Goal: Find specific page/section: Find specific page/section

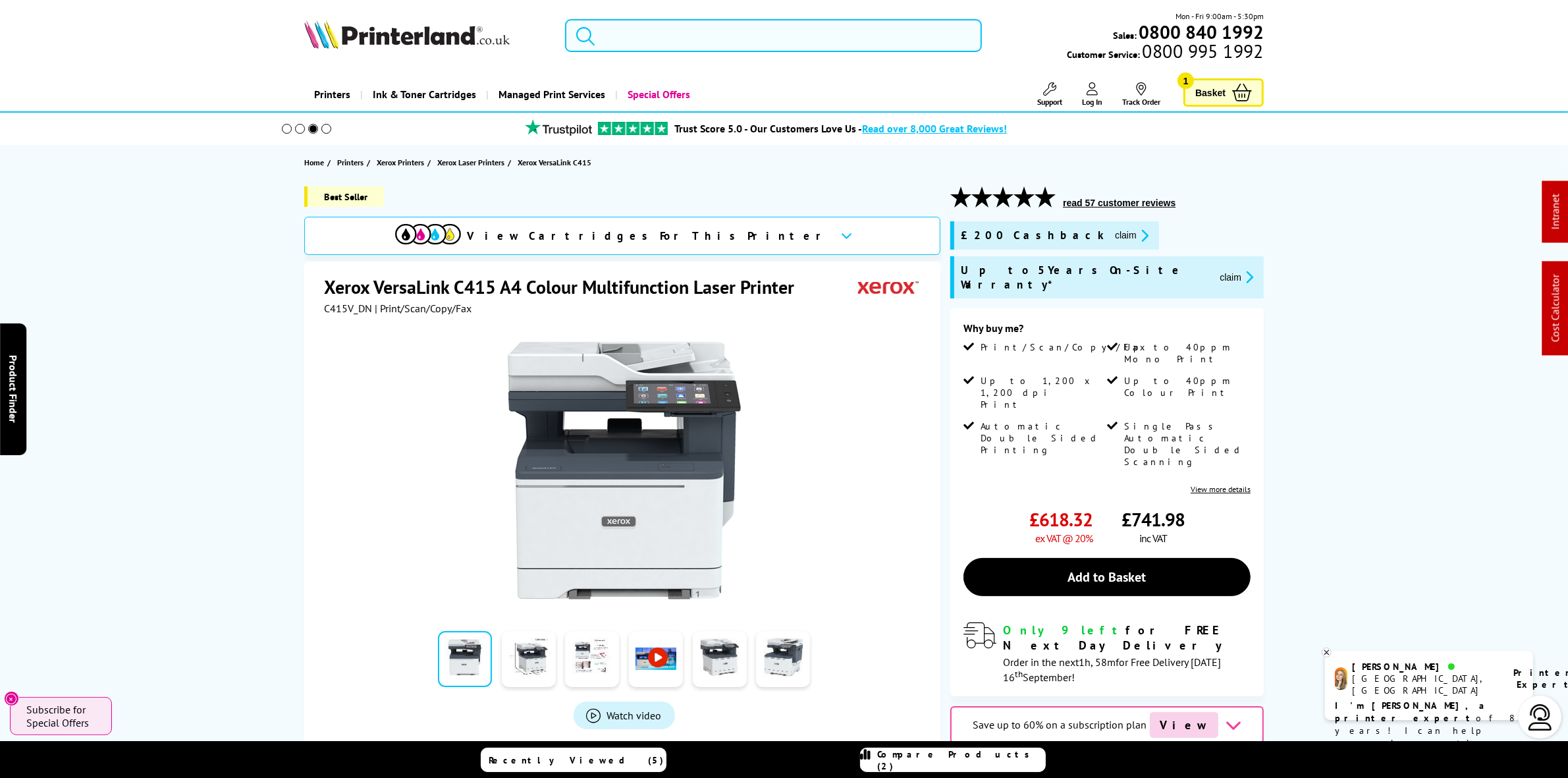
click at [709, 37] on input "search" at bounding box center [774, 35] width 416 height 33
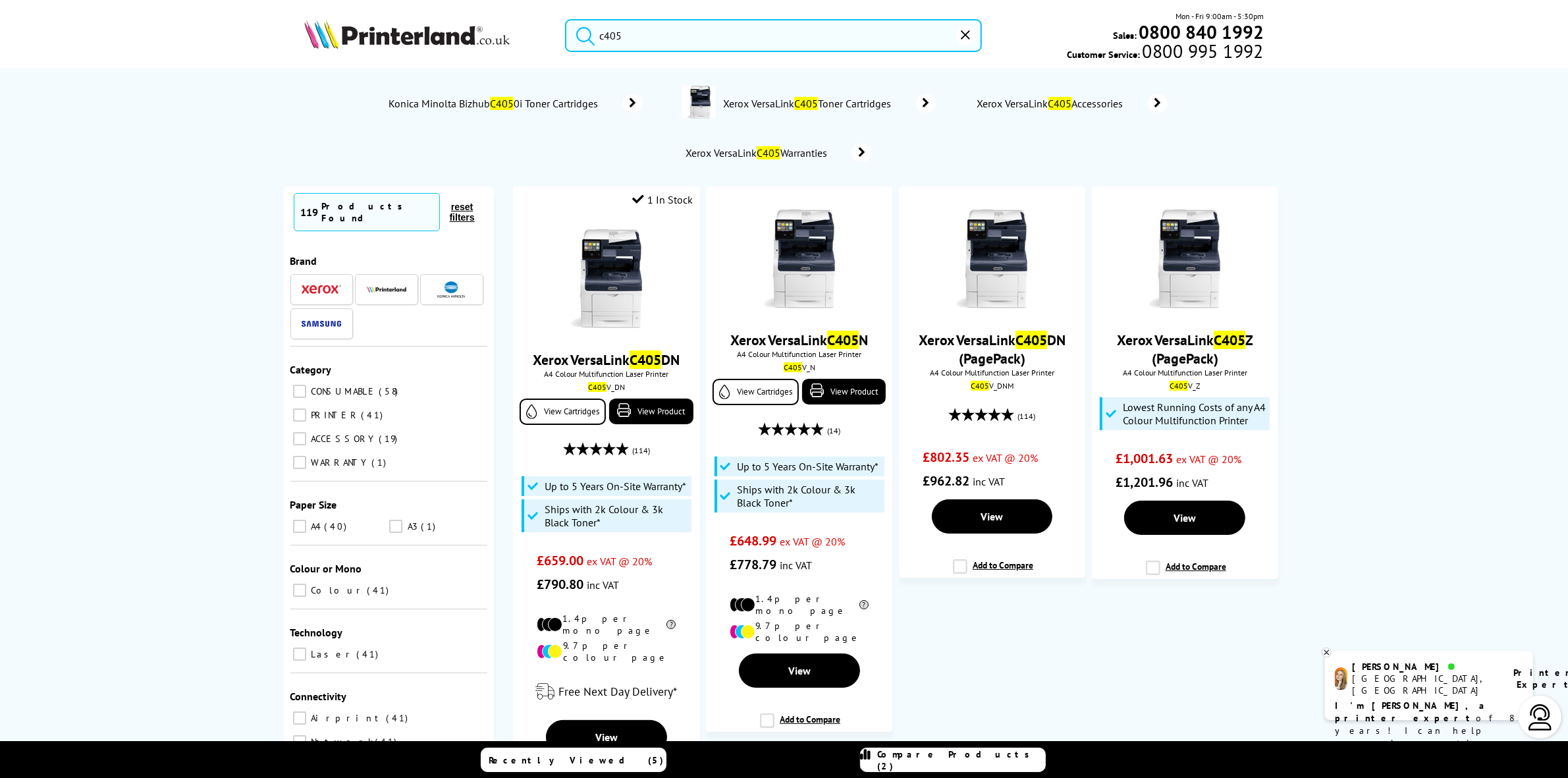
type input "c405"
click at [406, 25] on img at bounding box center [407, 35] width 205 height 29
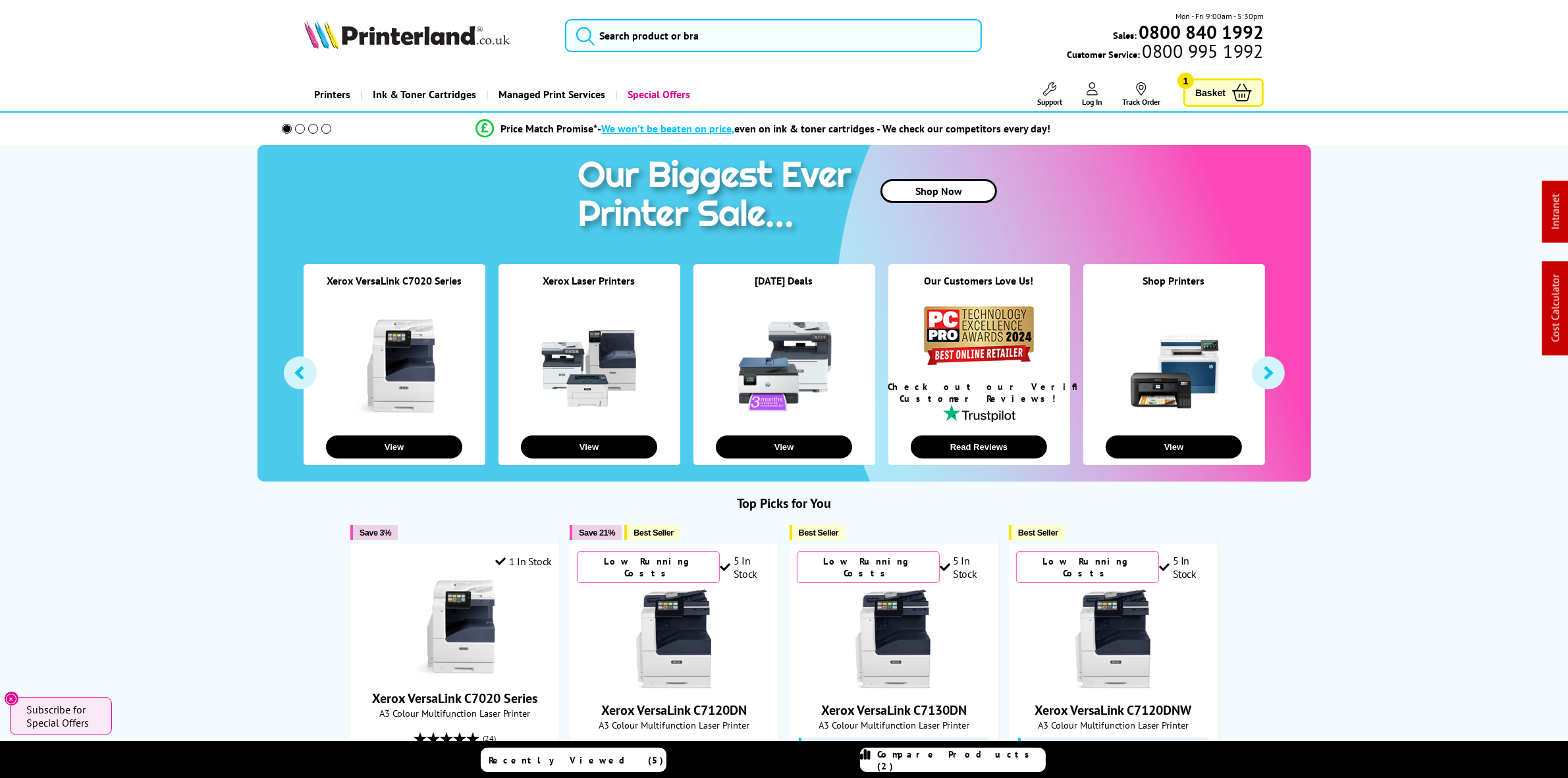
drag, startPoint x: 0, startPoint y: 0, endPoint x: 418, endPoint y: 26, distance: 418.8
click at [418, 26] on img at bounding box center [407, 35] width 205 height 29
